Goal: Find specific page/section: Find specific page/section

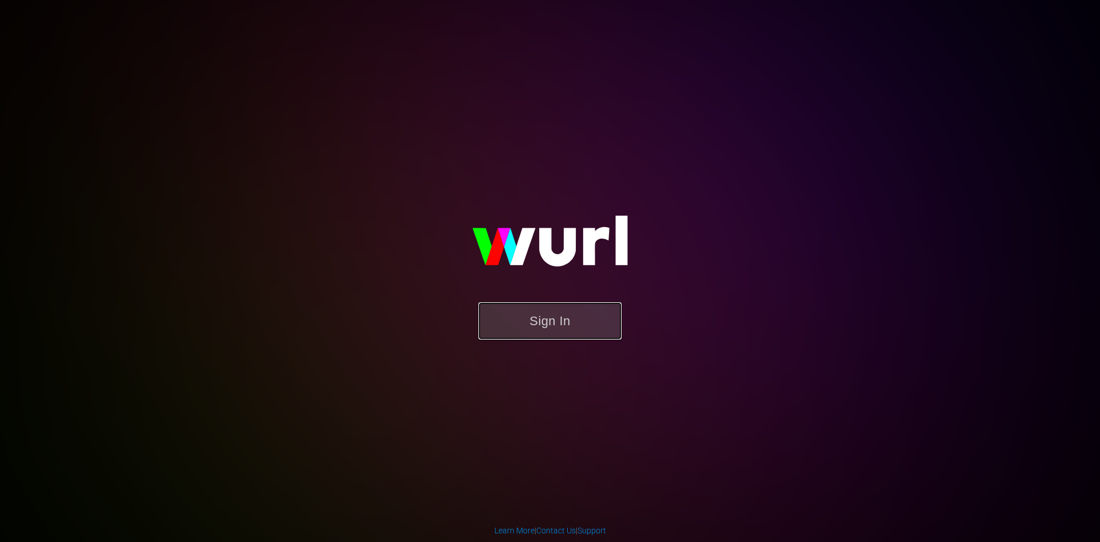
click at [540, 324] on button "Sign In" at bounding box center [550, 320] width 143 height 37
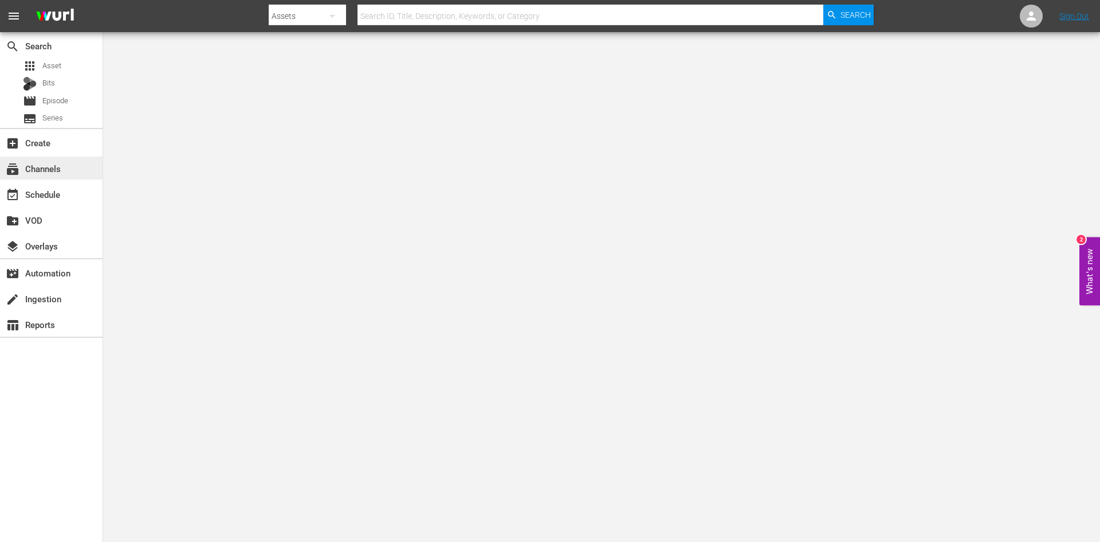
click at [41, 170] on div "subscriptions Channels" at bounding box center [32, 167] width 64 height 10
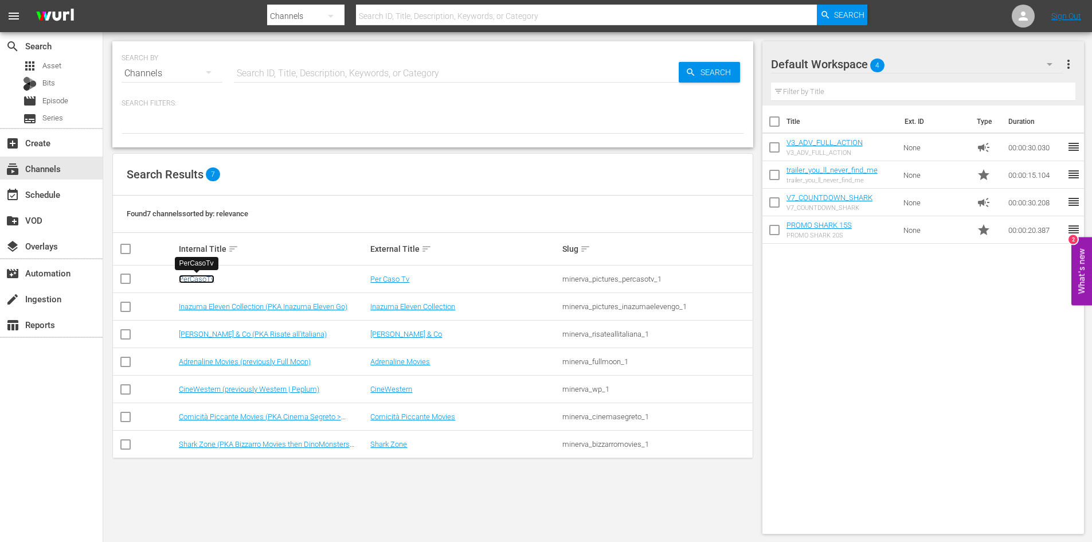
click at [201, 280] on link "PerCasoTv" at bounding box center [197, 279] width 36 height 9
